Goal: Task Accomplishment & Management: Manage account settings

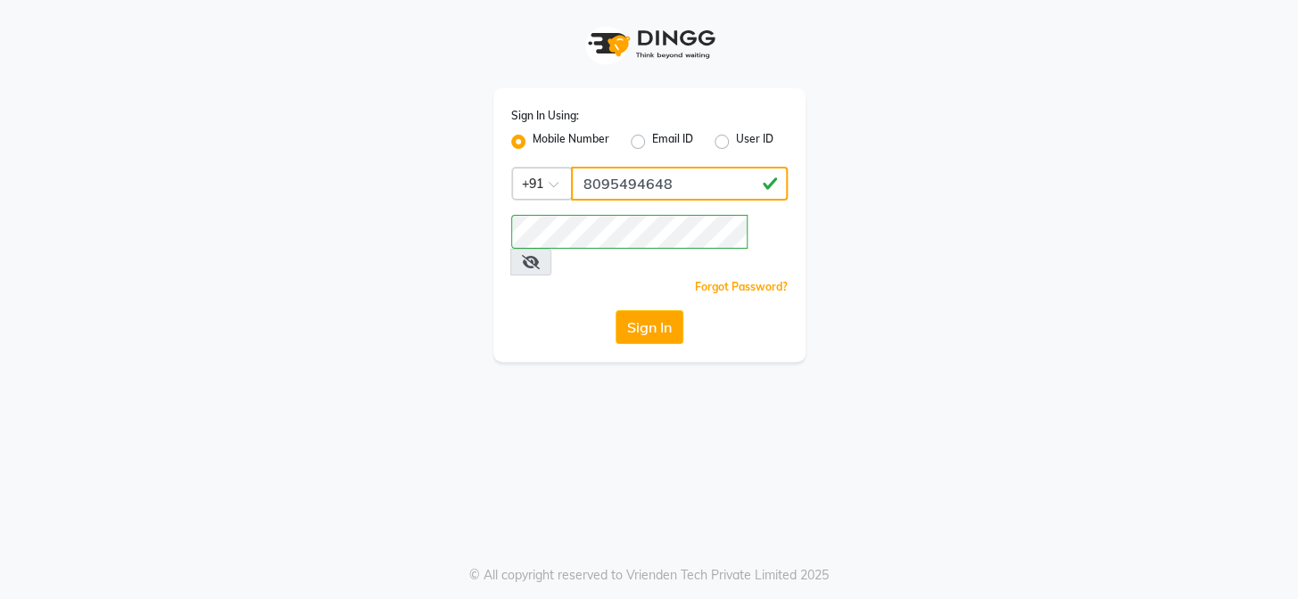
click at [714, 189] on input "8095494648" at bounding box center [679, 184] width 217 height 34
type input "8"
type input "8920120790"
click at [551, 249] on span at bounding box center [530, 262] width 41 height 27
click at [540, 255] on icon at bounding box center [531, 262] width 18 height 14
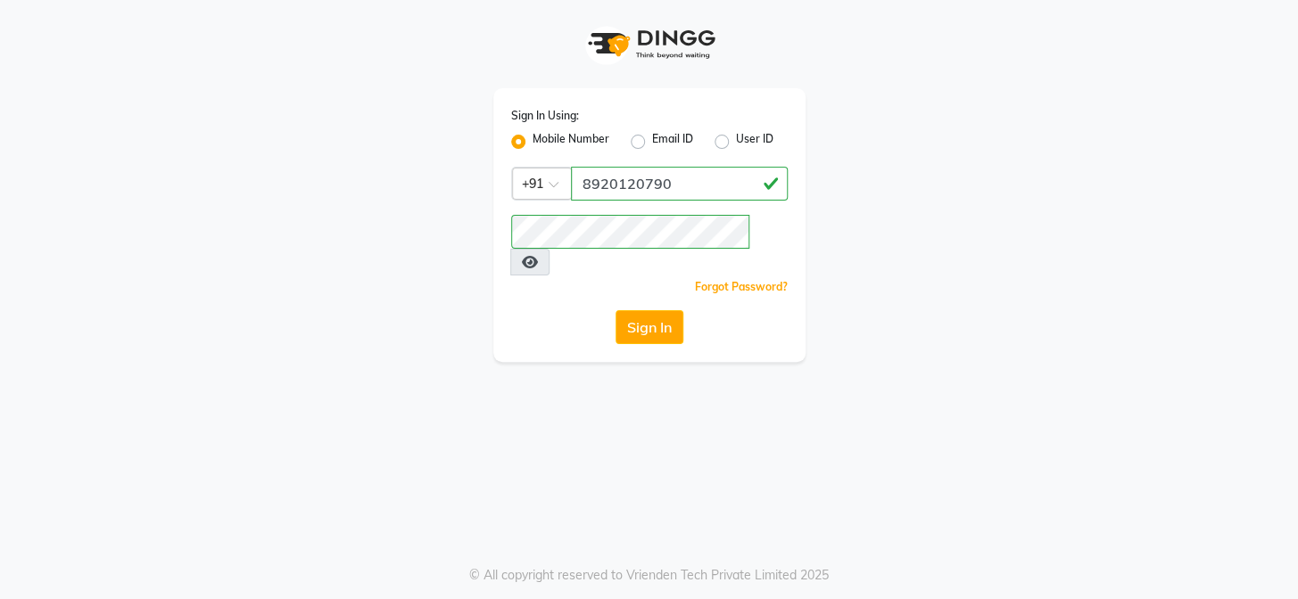
click at [574, 281] on div "Sign In Using: Mobile Number Email ID User ID Country Code × [PHONE_NUMBER] Rem…" at bounding box center [649, 225] width 312 height 274
click at [661, 310] on button "Sign In" at bounding box center [650, 327] width 68 height 34
